Goal: Task Accomplishment & Management: Manage account settings

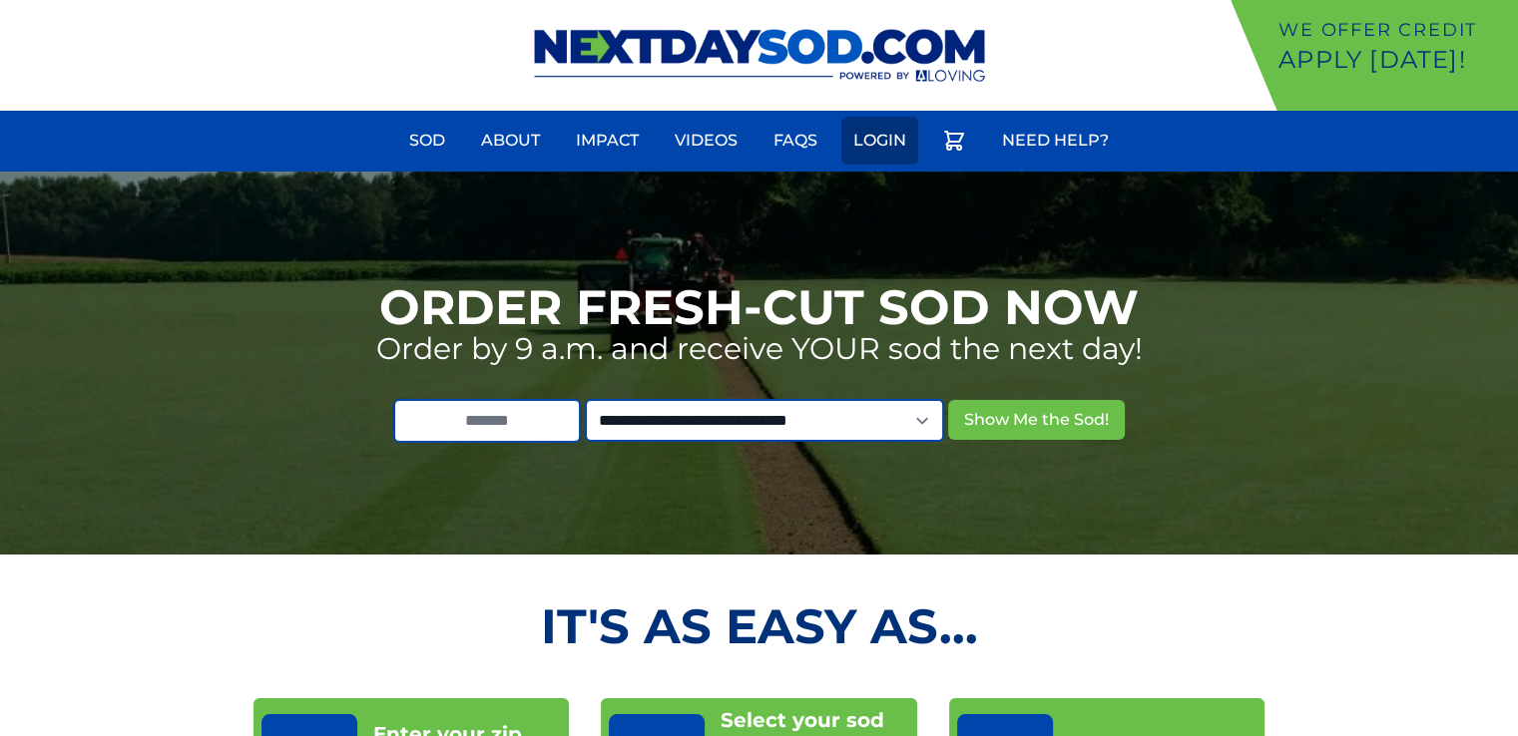
click at [887, 143] on link "Login" at bounding box center [879, 141] width 77 height 48
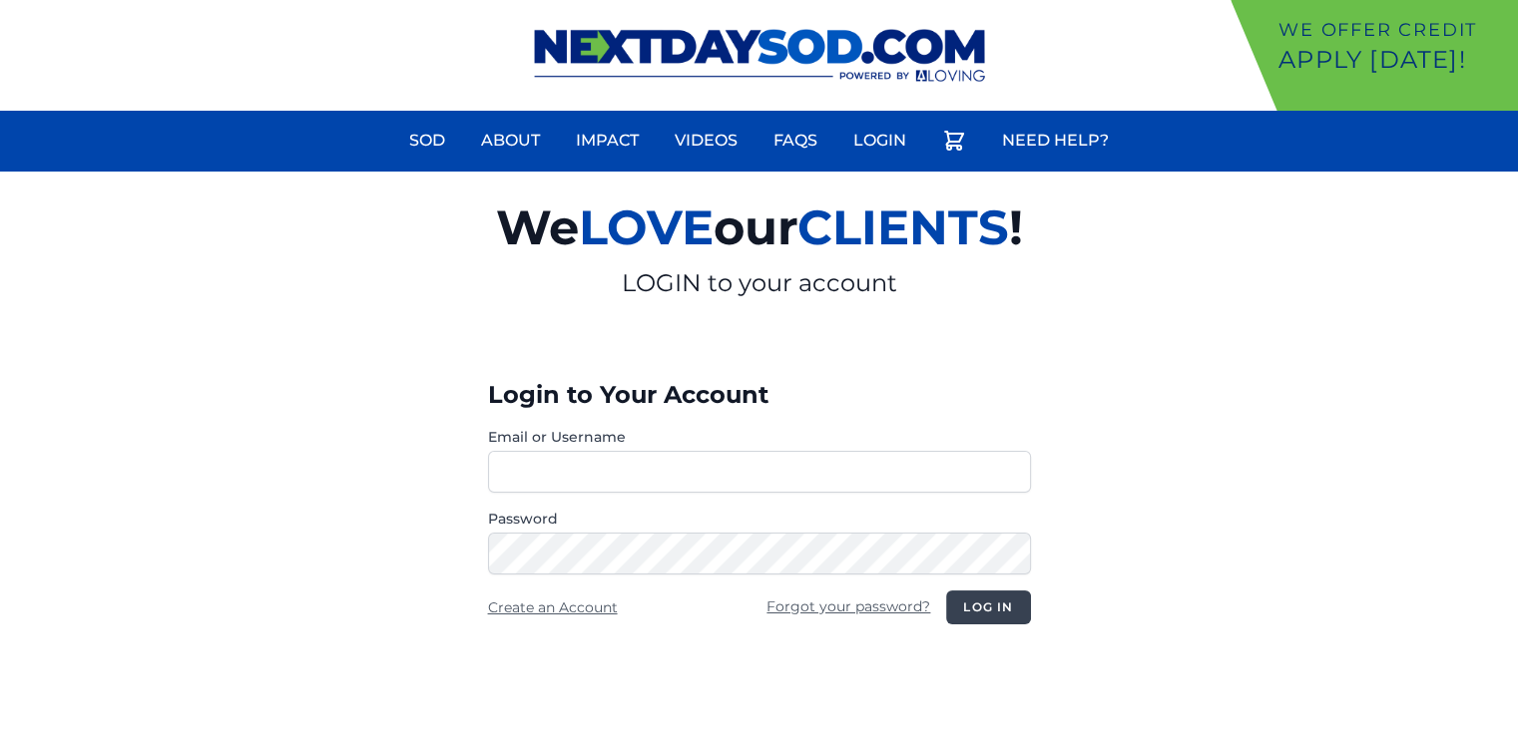
type input "**********"
click at [977, 604] on button "Log in" at bounding box center [988, 608] width 84 height 34
